Goal: Information Seeking & Learning: Check status

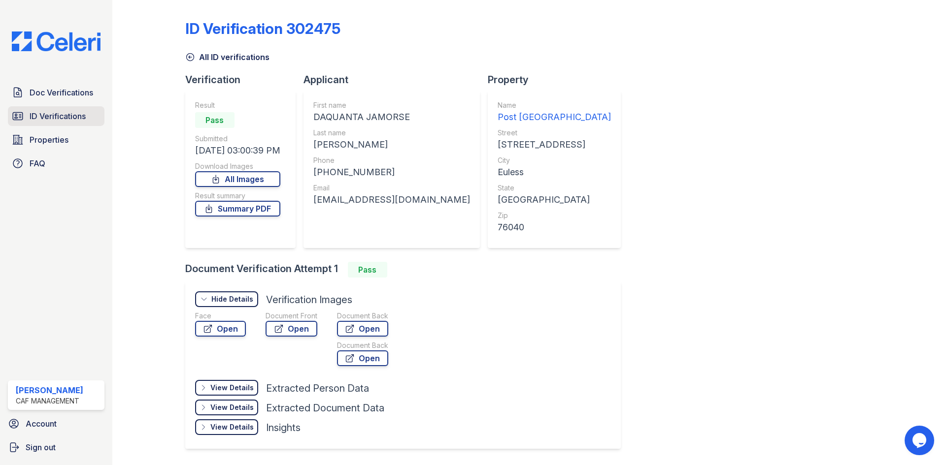
click at [79, 119] on span "ID Verifications" at bounding box center [58, 116] width 56 height 12
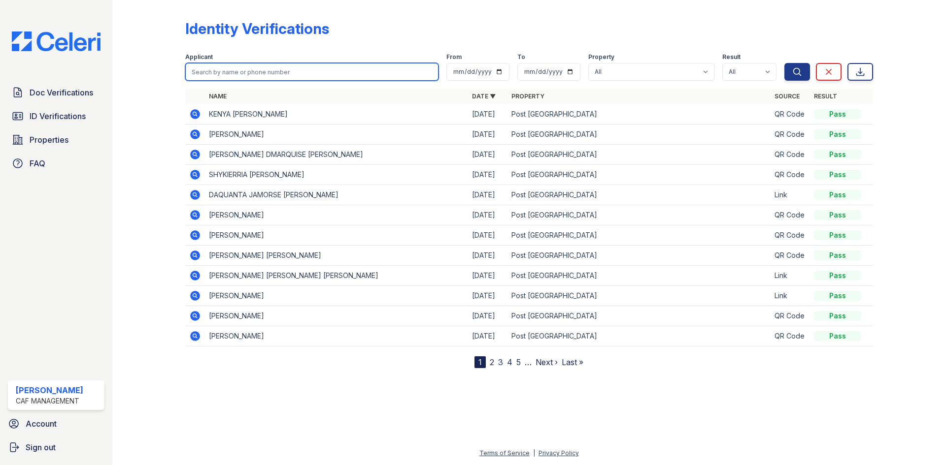
drag, startPoint x: 273, startPoint y: 72, endPoint x: 286, endPoint y: 72, distance: 13.3
click at [273, 72] on input "search" at bounding box center [311, 72] width 253 height 18
type input "[PERSON_NAME]"
click at [784, 63] on button "Search" at bounding box center [797, 72] width 26 height 18
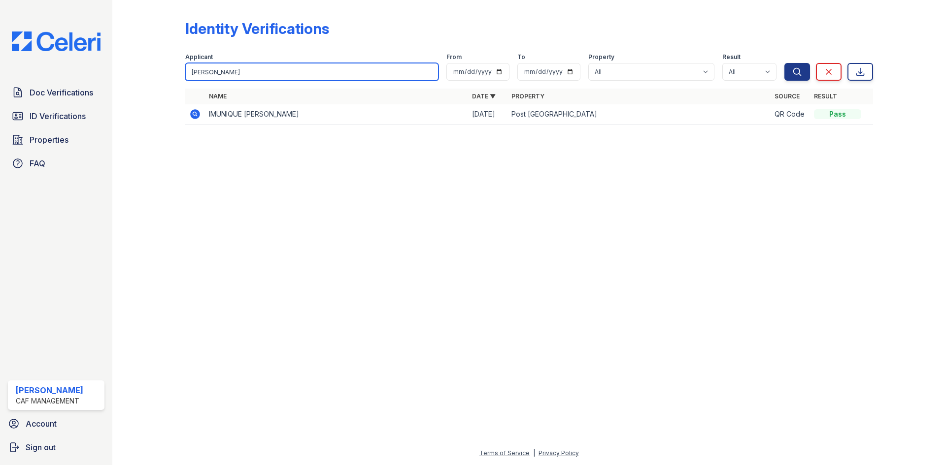
drag, startPoint x: 281, startPoint y: 74, endPoint x: 151, endPoint y: 71, distance: 129.6
click at [151, 75] on div "Identity Verifications Filter Applicant [PERSON_NAME] From To Property All Post…" at bounding box center [529, 75] width 802 height 150
type input "[PERSON_NAME]"
click at [784, 63] on button "Search" at bounding box center [797, 72] width 26 height 18
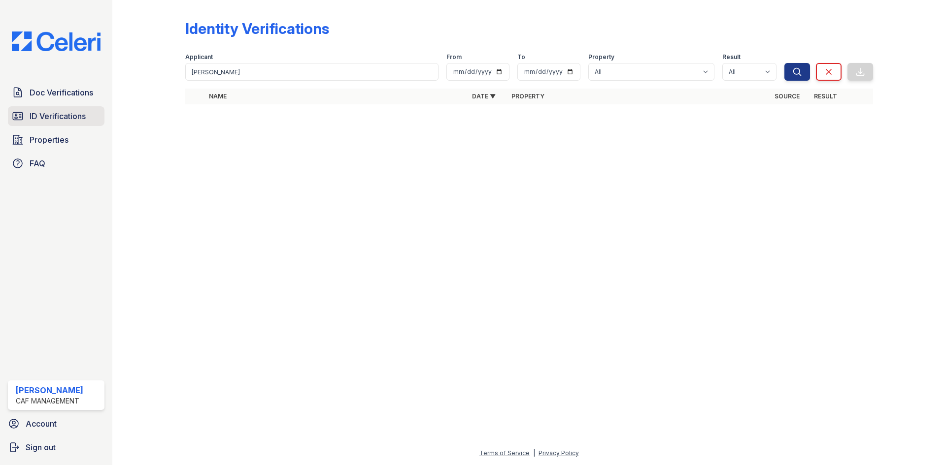
click at [90, 121] on link "ID Verifications" at bounding box center [56, 116] width 97 height 20
